Goal: Connect with others: Connect with other users

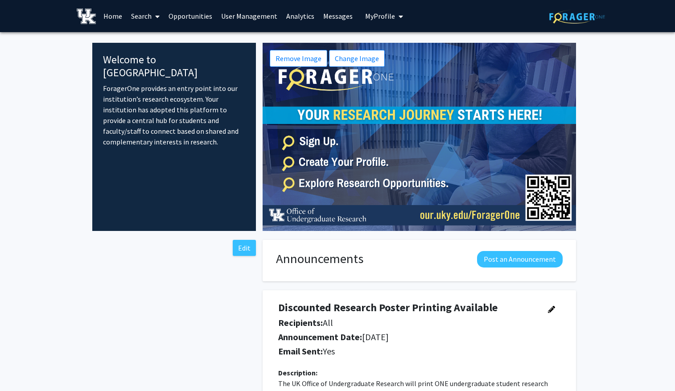
click at [151, 14] on link "Search" at bounding box center [145, 15] width 37 height 31
click at [157, 43] on span "Faculty/Staff" at bounding box center [160, 41] width 66 height 18
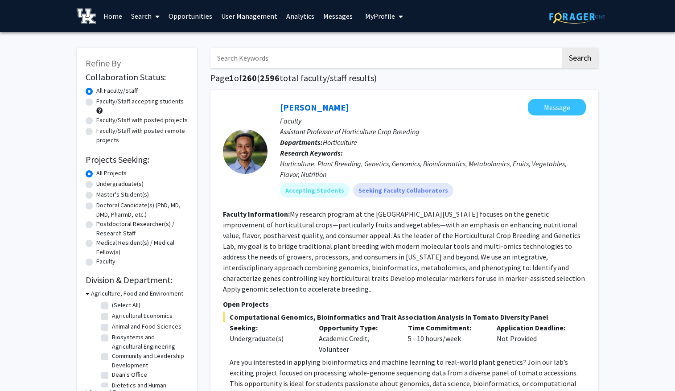
click at [96, 119] on label "Faculty/Staff with posted projects" at bounding box center [141, 119] width 91 height 9
click at [96, 119] on input "Faculty/Staff with posted projects" at bounding box center [99, 118] width 6 height 6
radio input "true"
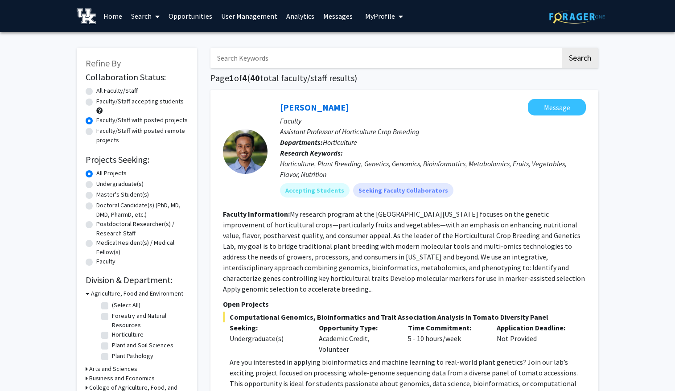
click at [255, 12] on link "User Management" at bounding box center [249, 15] width 65 height 31
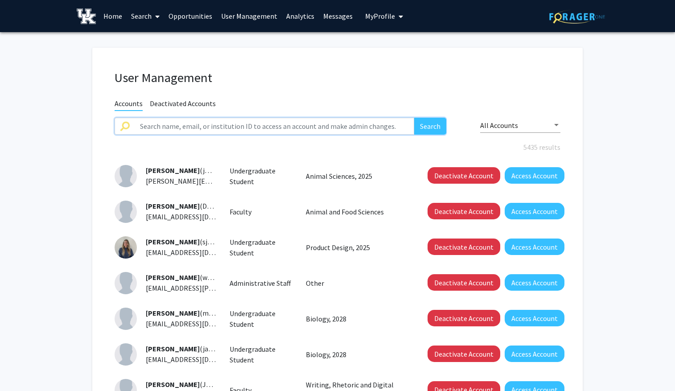
click at [257, 126] on input "text" at bounding box center [274, 126] width 279 height 17
type input "ellasyn"
click at [414, 118] on button "Search" at bounding box center [430, 126] width 32 height 17
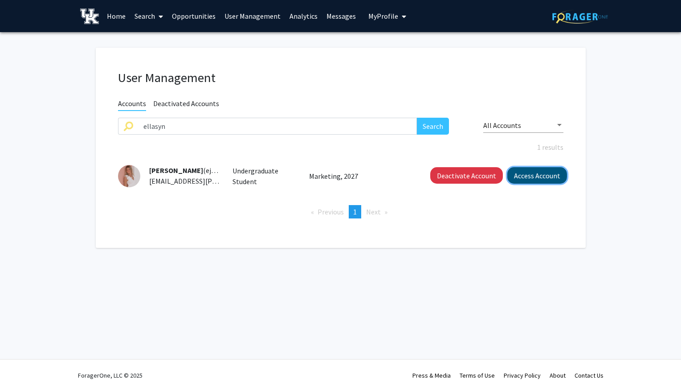
click at [538, 171] on button "Access Account" at bounding box center [538, 175] width 60 height 16
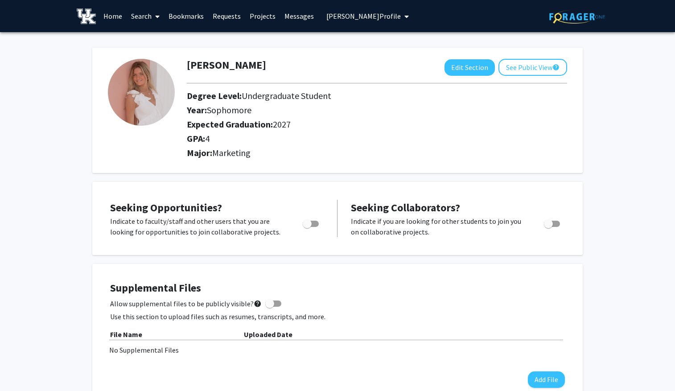
click at [157, 15] on icon at bounding box center [157, 16] width 4 height 7
click at [157, 42] on span "Faculty/Staff" at bounding box center [160, 41] width 66 height 18
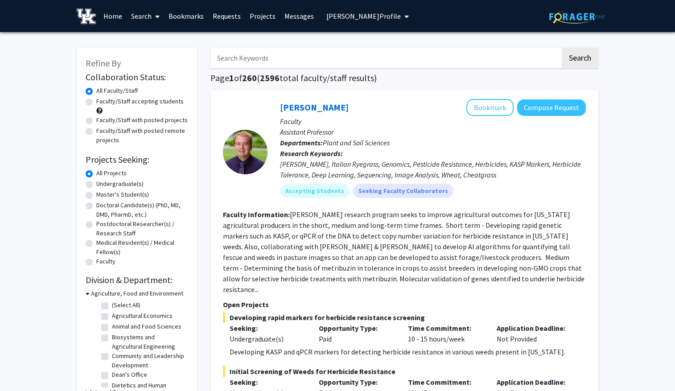
click at [93, 116] on div "Faculty/Staff with posted projects" at bounding box center [137, 120] width 102 height 11
click at [96, 121] on label "Faculty/Staff with posted projects" at bounding box center [141, 119] width 91 height 9
click at [96, 121] on input "Faculty/Staff with posted projects" at bounding box center [99, 118] width 6 height 6
radio input "true"
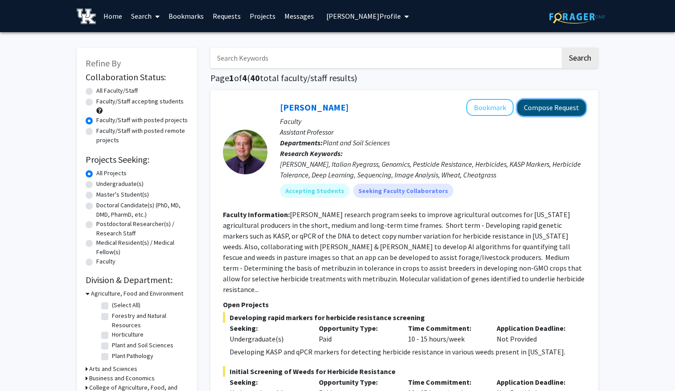
click at [565, 111] on button "Compose Request" at bounding box center [551, 107] width 69 height 16
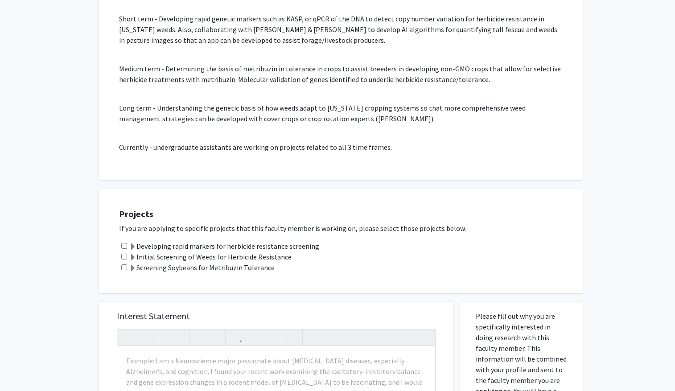
scroll to position [223, 0]
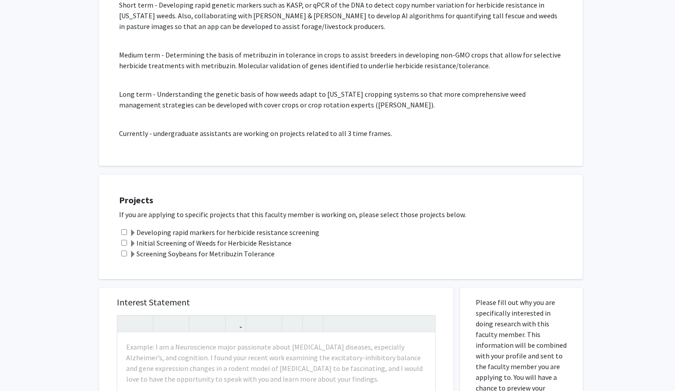
click at [123, 231] on input "checkbox" at bounding box center [124, 232] width 6 height 6
checkbox input "true"
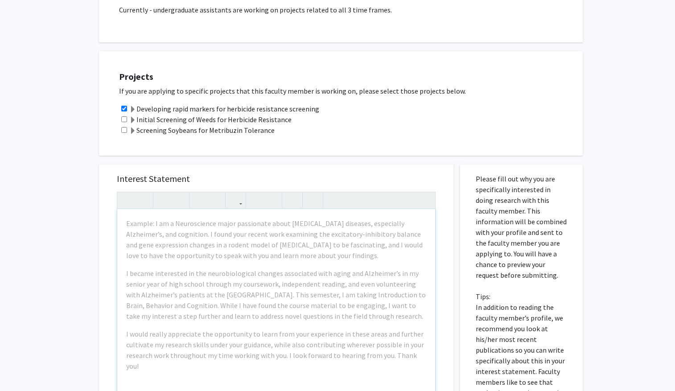
scroll to position [356, 0]
